Goal: Navigation & Orientation: Go to known website

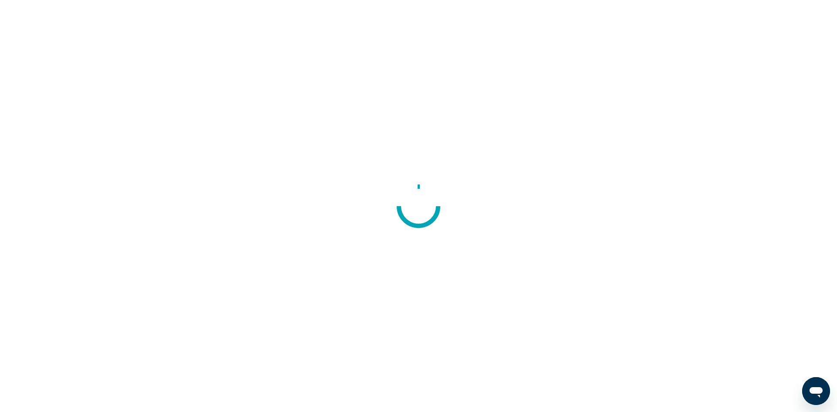
click at [483, 51] on div at bounding box center [418, 206] width 837 height 412
